Goal: Obtain resource: Download file/media

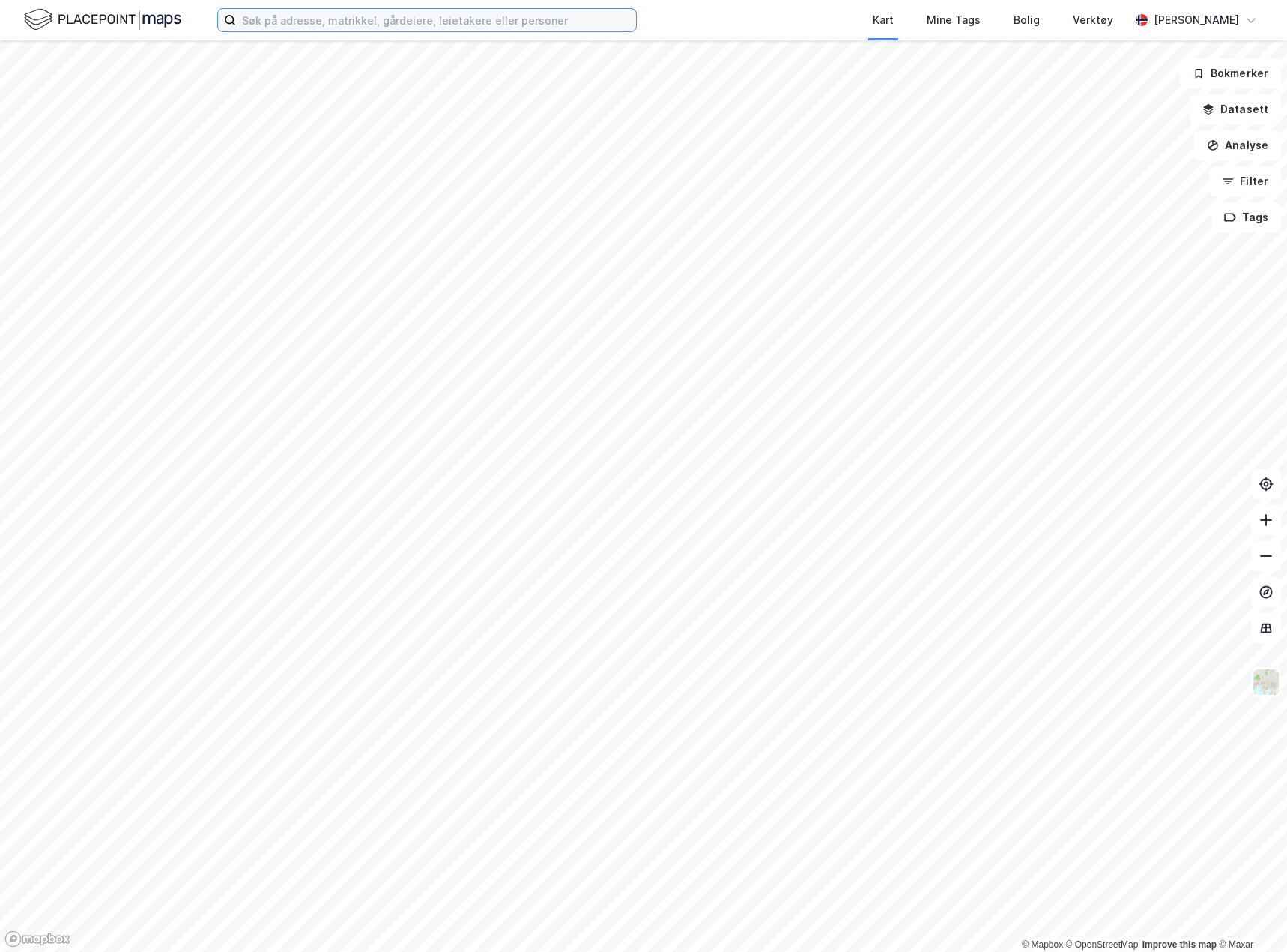
click at [329, 27] on input at bounding box center [435, 20] width 400 height 23
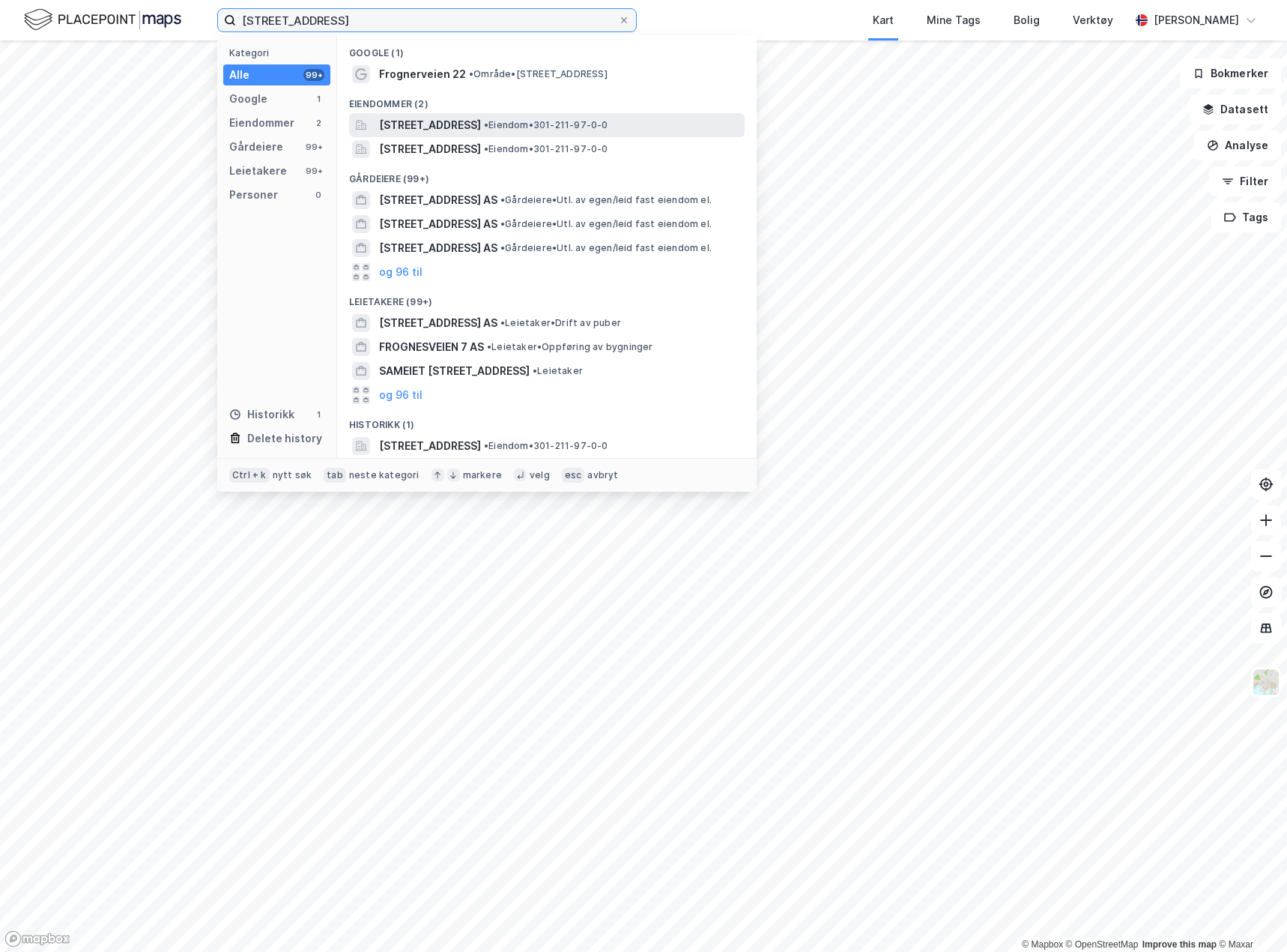
type input "[STREET_ADDRESS]"
click at [477, 119] on span "[STREET_ADDRESS]" at bounding box center [430, 125] width 102 height 18
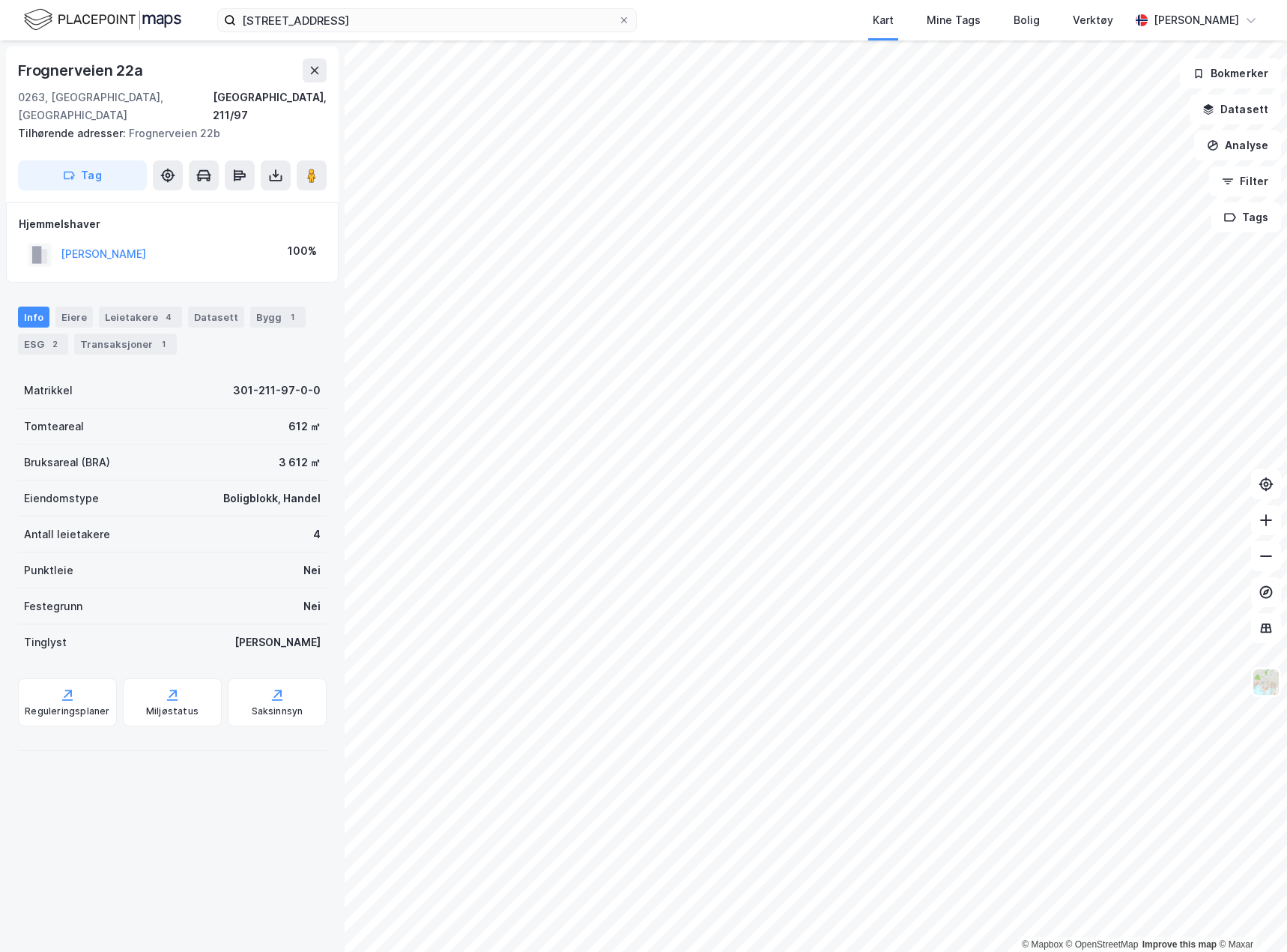
click at [147, 805] on div "[STREET_ADDRESS], 211/97 Tilhørende adresser: [STREET_ADDRESS] Tag Hjemmelshave…" at bounding box center [172, 496] width 344 height 912
click at [167, 824] on div "[STREET_ADDRESS], 211/97 Tilhørende adresser: [STREET_ADDRESS] Tag Hjemmelshave…" at bounding box center [172, 496] width 344 height 912
click at [66, 307] on div "Eiere" at bounding box center [74, 317] width 37 height 21
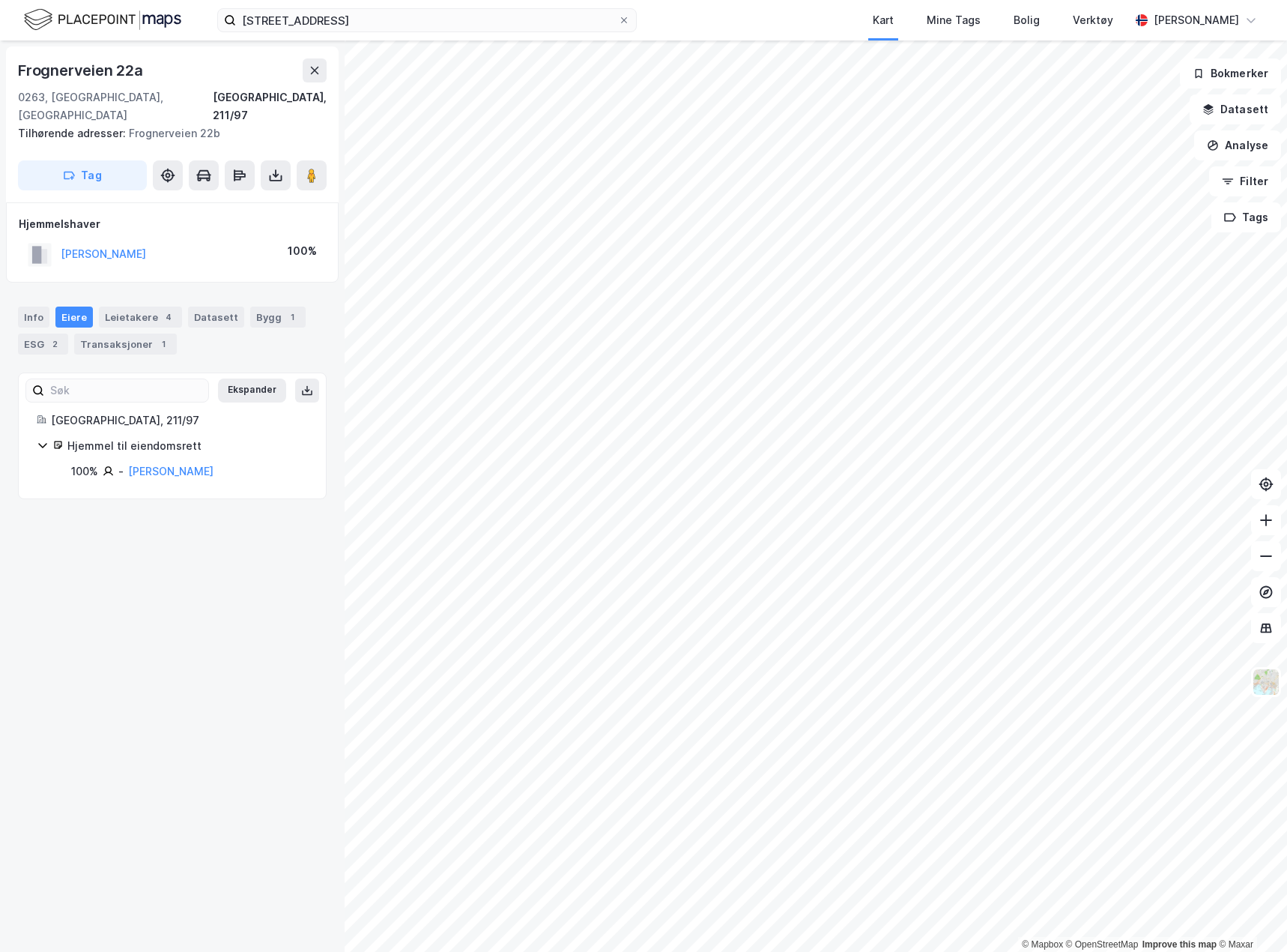
click at [177, 687] on div "[STREET_ADDRESS], 211/97 Tilhørende adresser: [STREET_ADDRESS] Tag Hjemmelshave…" at bounding box center [172, 496] width 344 height 912
click at [31, 307] on div "Info" at bounding box center [33, 317] width 31 height 21
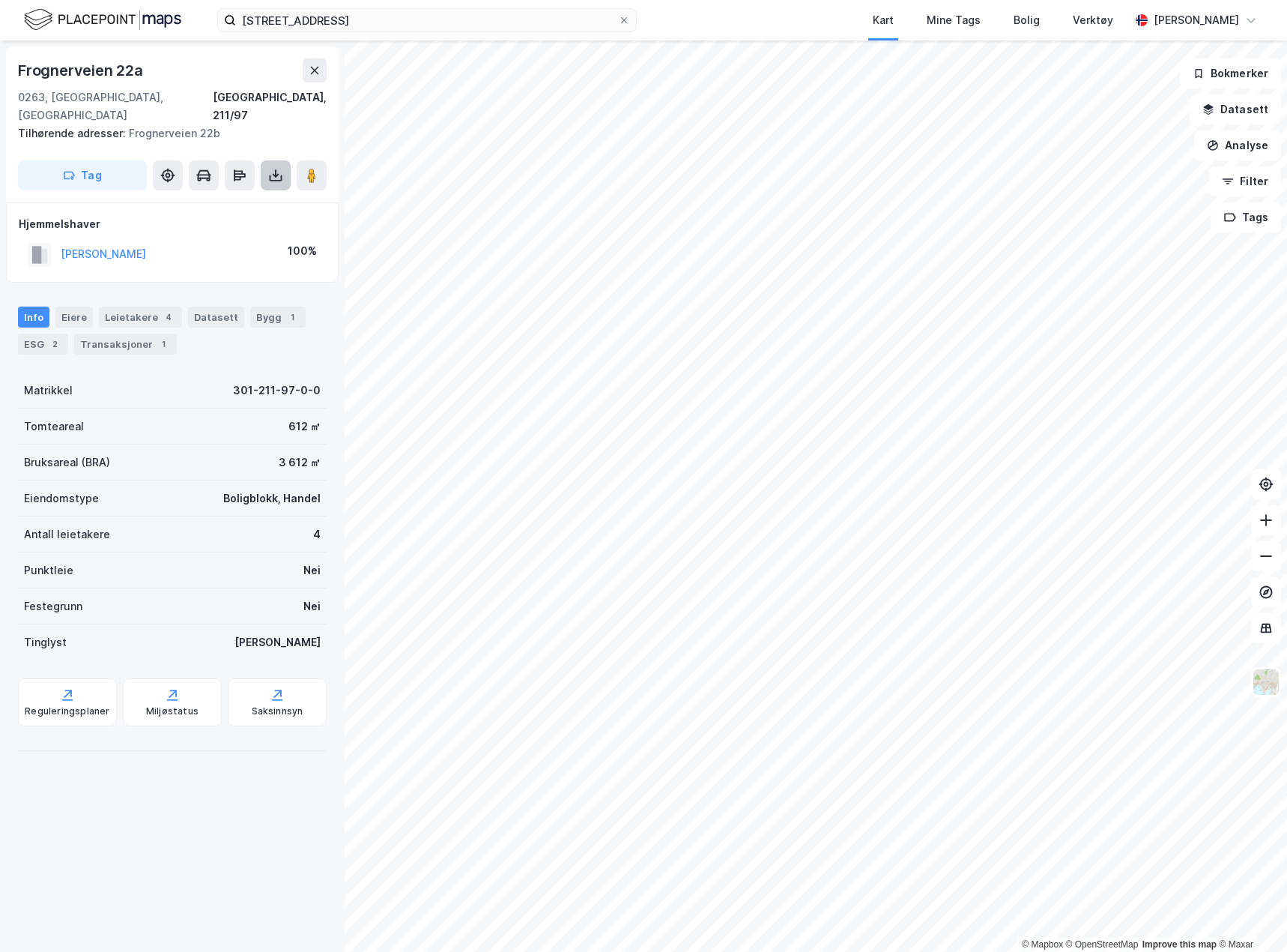
click at [281, 168] on icon at bounding box center [275, 175] width 15 height 15
click at [237, 200] on div "Last ned grunnbok" at bounding box center [201, 206] width 87 height 12
